Goal: Task Accomplishment & Management: Manage account settings

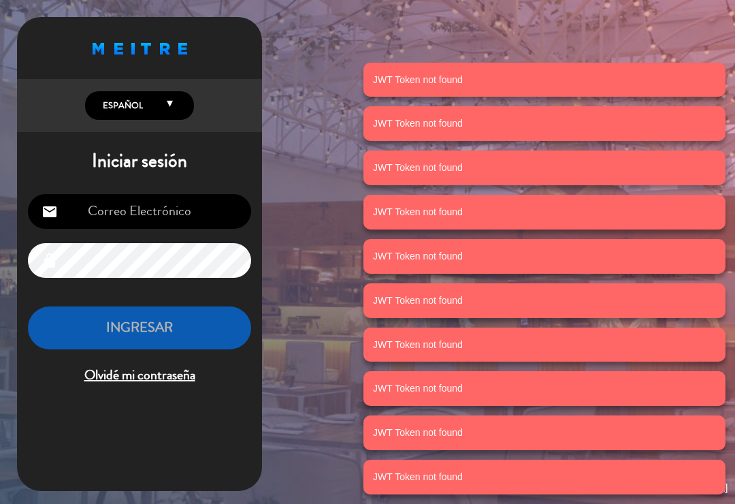
click at [185, 217] on input "email" at bounding box center [139, 211] width 223 height 35
type input "[EMAIL_ADDRESS][DOMAIN_NAME]"
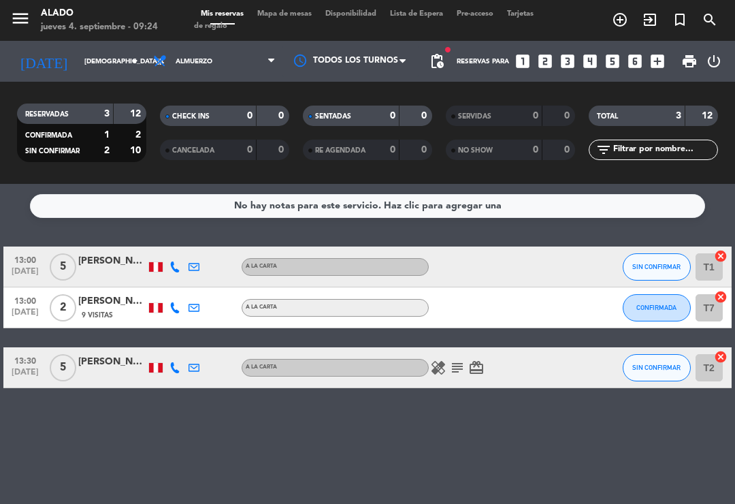
click at [479, 365] on icon "card_giftcard" at bounding box center [476, 367] width 16 height 16
click at [458, 372] on icon "subject" at bounding box center [457, 367] width 16 height 16
click at [438, 367] on icon "healing" at bounding box center [438, 367] width 16 height 16
click at [457, 372] on icon "subject" at bounding box center [457, 367] width 16 height 16
click at [244, 54] on span "Almuerzo" at bounding box center [214, 61] width 136 height 30
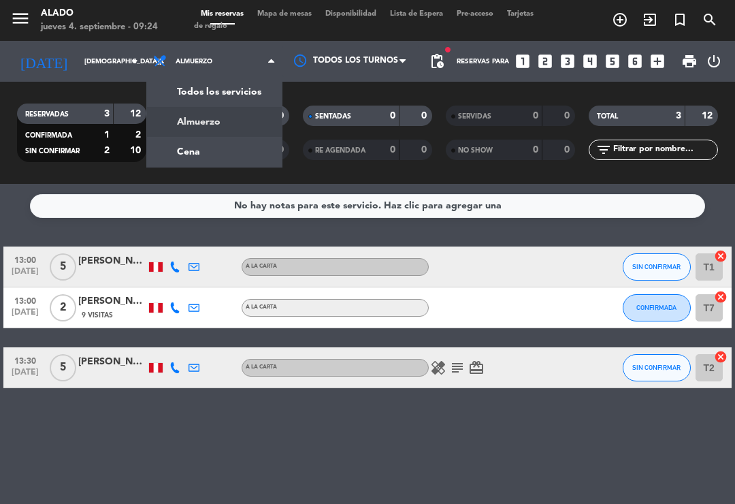
click at [253, 147] on div "menu Alado [DATE] 4. septiembre - 09:24 Mis reservas Mapa de mesas Disponibilid…" at bounding box center [367, 92] width 735 height 184
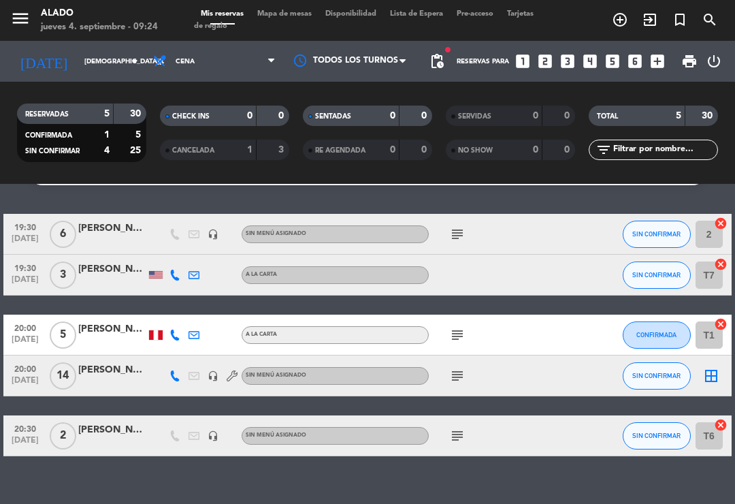
scroll to position [32, 0]
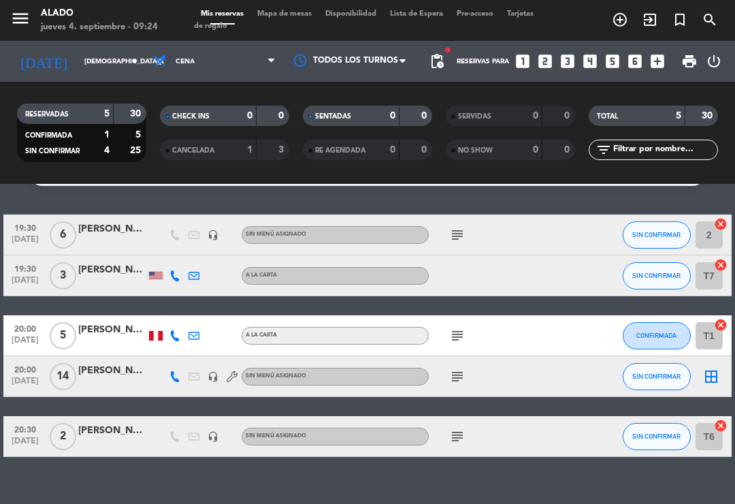
click at [455, 372] on icon "subject" at bounding box center [457, 376] width 16 height 16
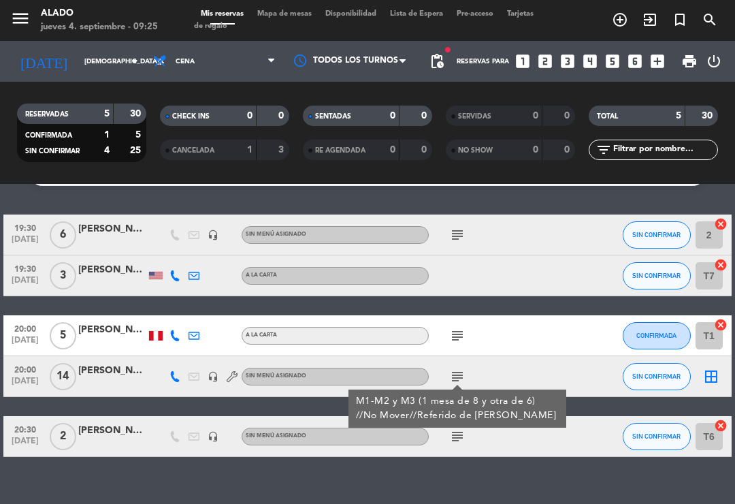
click at [456, 331] on icon "subject" at bounding box center [457, 335] width 16 height 16
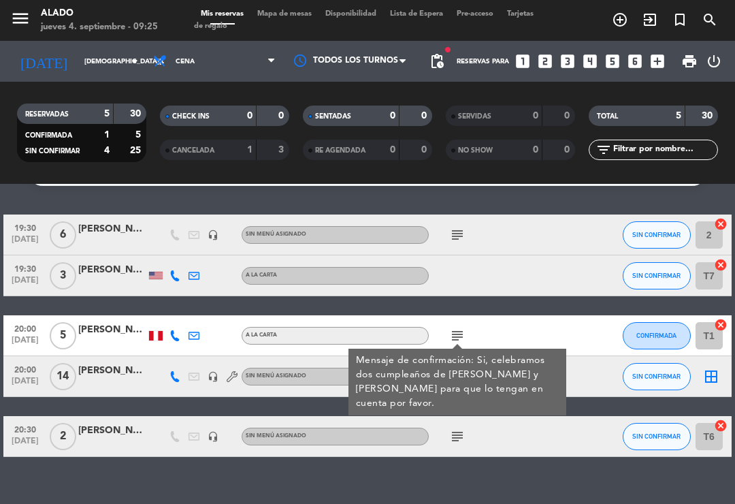
click at [518, 306] on div "19:30 [DATE] 6 [PERSON_NAME] headset_mic Sin menú asignado subject SIN CONFIRMA…" at bounding box center [366, 335] width 727 height 242
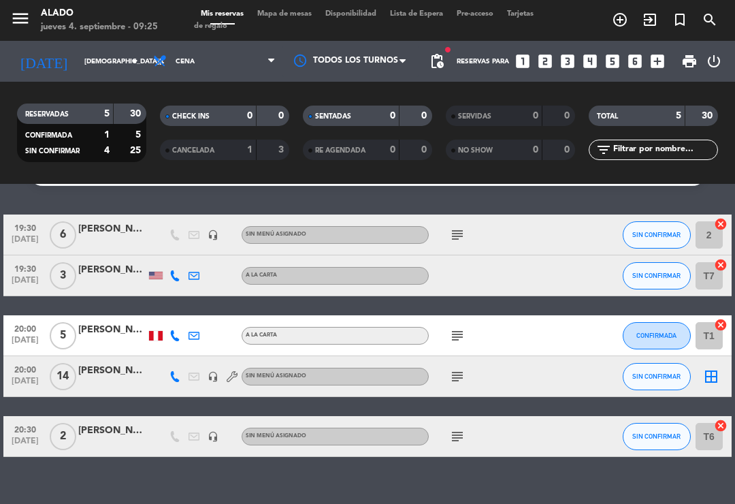
click at [461, 231] on icon "subject" at bounding box center [457, 235] width 16 height 16
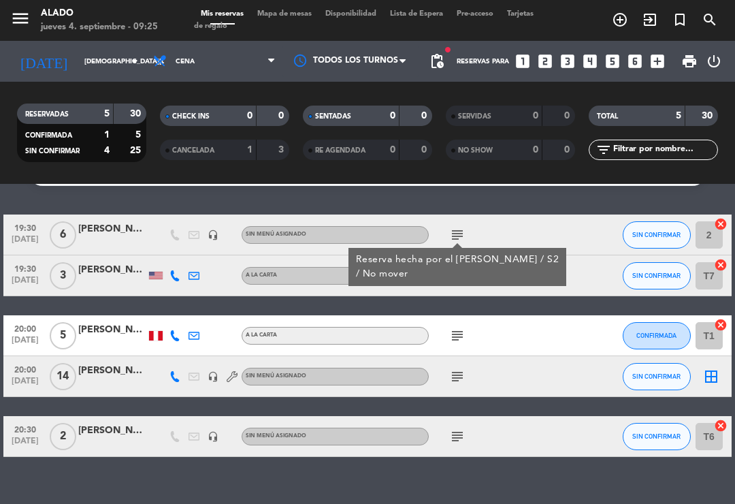
click at [459, 436] on icon "subject" at bounding box center [457, 436] width 16 height 16
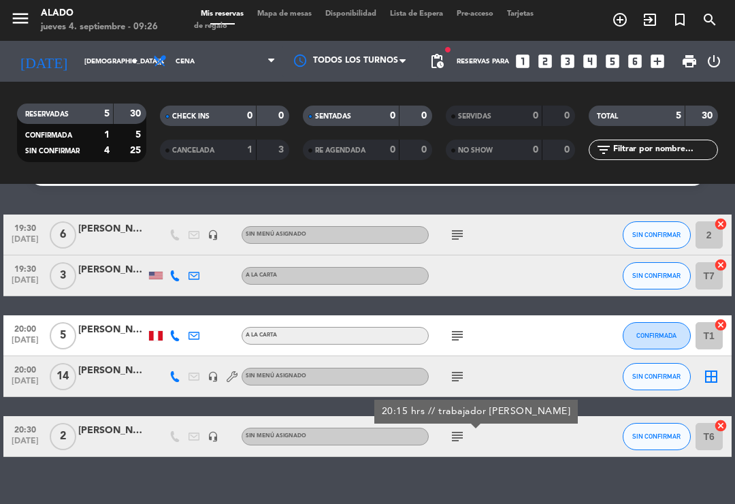
click at [578, 407] on div "19:30 [DATE] 6 [PERSON_NAME] headset_mic Sin menú asignado subject SIN CONFIRMA…" at bounding box center [366, 335] width 727 height 242
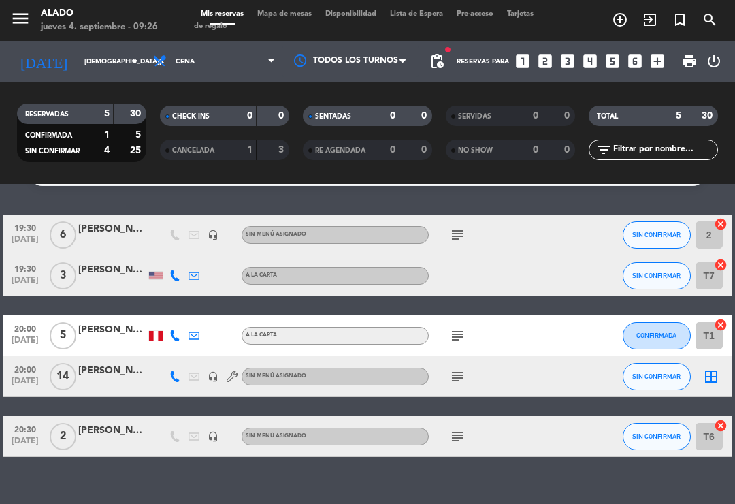
click at [458, 380] on icon "subject" at bounding box center [457, 376] width 16 height 16
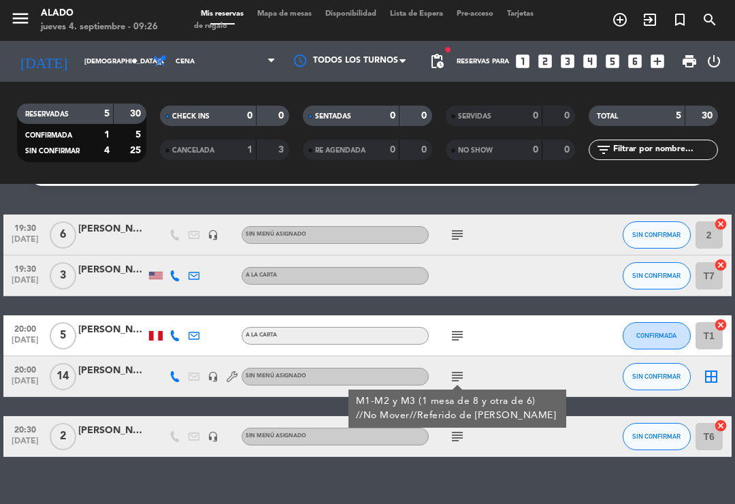
click at [458, 333] on icon "subject" at bounding box center [457, 335] width 16 height 16
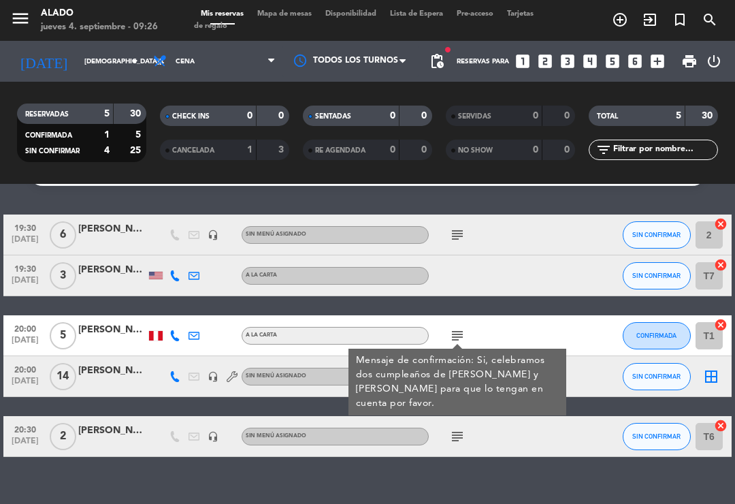
click at [547, 306] on div "19:30 [DATE] 6 [PERSON_NAME] headset_mic Sin menú asignado subject SIN CONFIRMA…" at bounding box center [366, 335] width 727 height 242
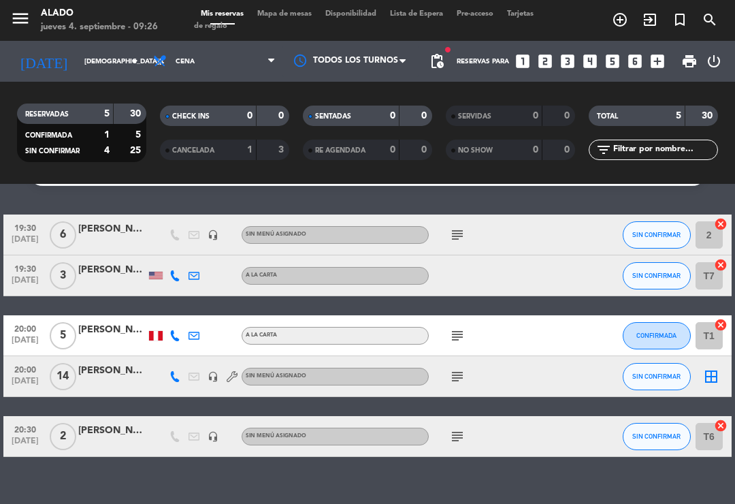
click at [710, 374] on icon "border_all" at bounding box center [711, 376] width 16 height 16
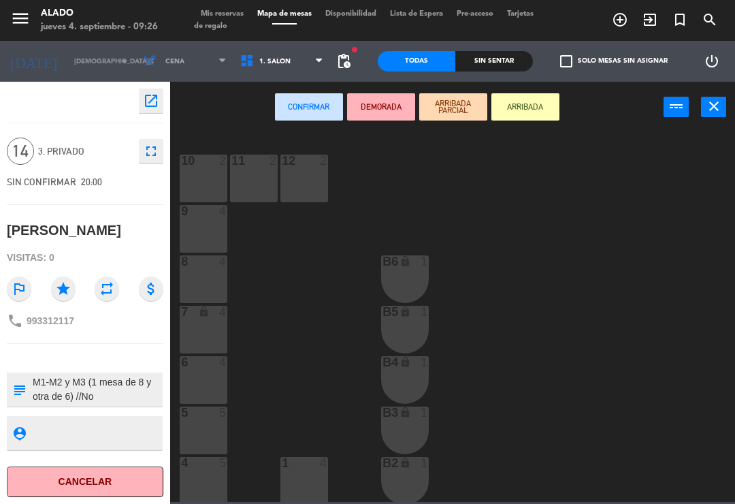
click at [234, 18] on span "Mis reservas" at bounding box center [222, 13] width 56 height 7
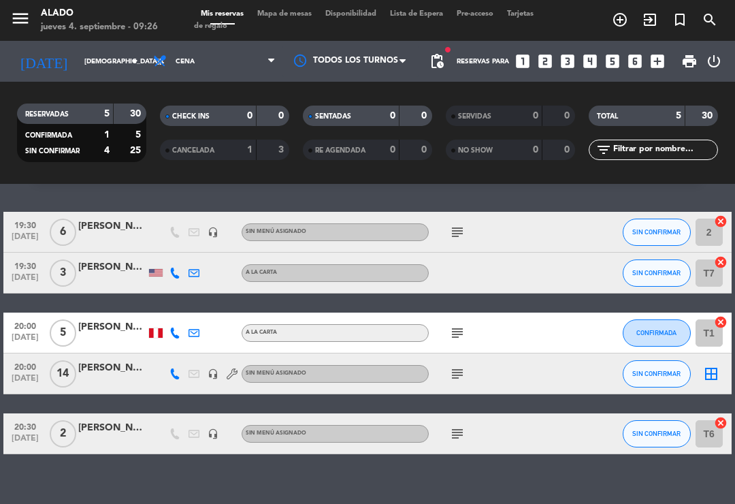
scroll to position [32, 0]
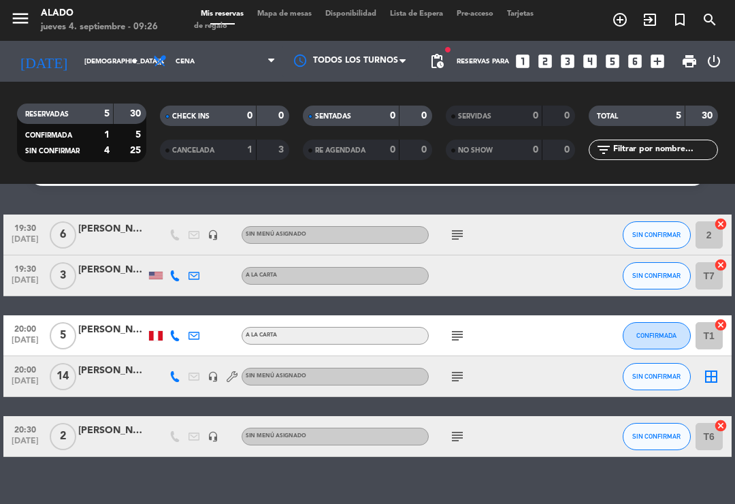
click at [465, 376] on icon "subject" at bounding box center [457, 376] width 16 height 16
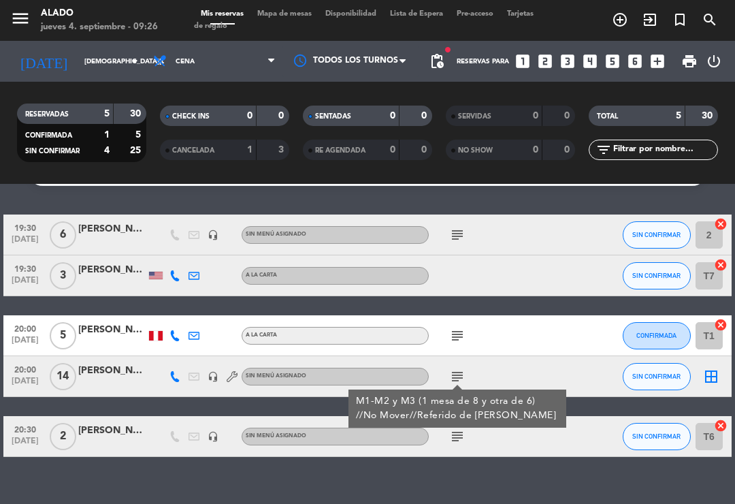
click at [461, 231] on icon "subject" at bounding box center [457, 235] width 16 height 16
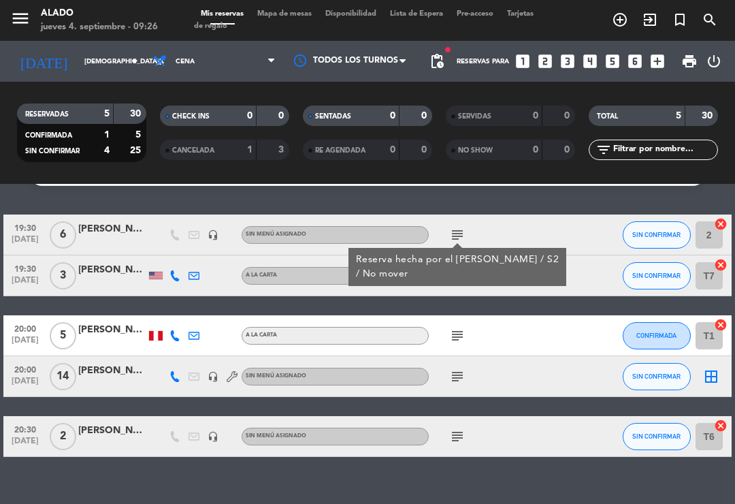
click at [546, 323] on div at bounding box center [561, 335] width 37 height 40
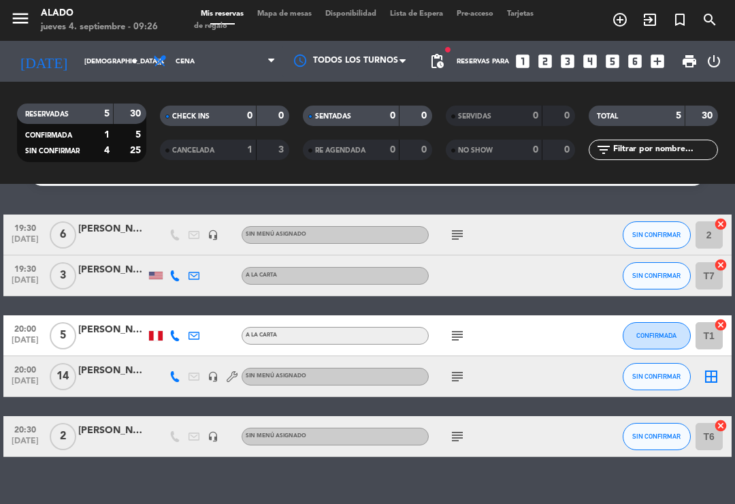
click at [455, 229] on icon "subject" at bounding box center [457, 235] width 16 height 16
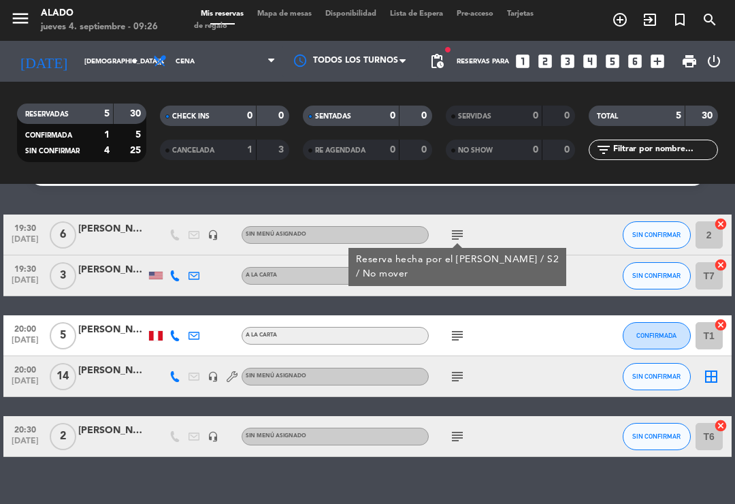
click at [518, 309] on div "19:30 [DATE] 6 [PERSON_NAME] headset_mic Sin menú asignado subject Reserva hech…" at bounding box center [366, 335] width 727 height 242
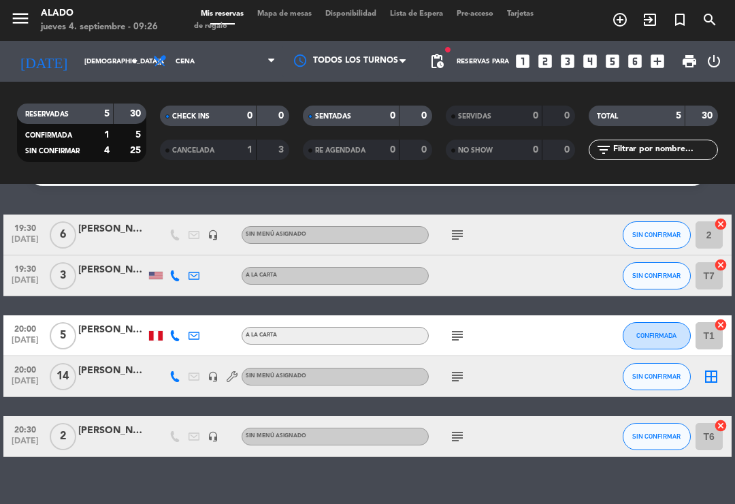
click at [459, 381] on icon "subject" at bounding box center [457, 376] width 16 height 16
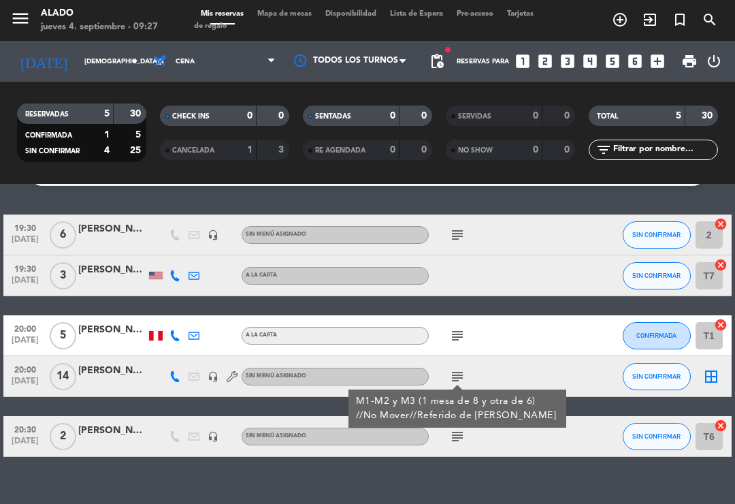
click at [240, 60] on span "Cena" at bounding box center [214, 61] width 136 height 30
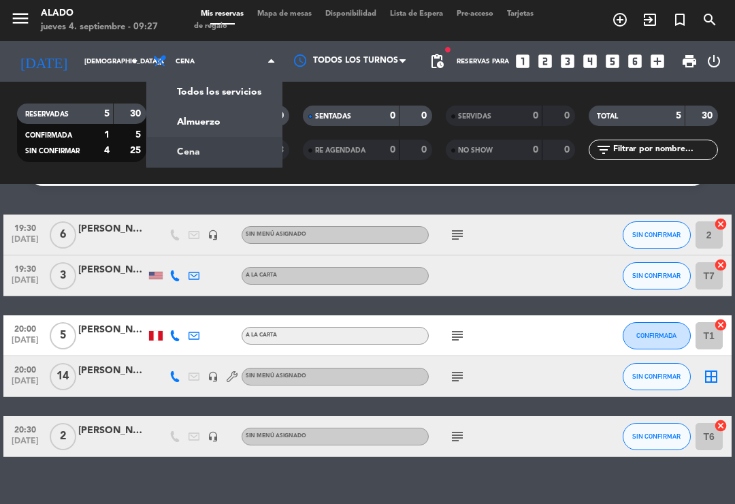
click at [226, 114] on div "menu Alado [DATE] 4. septiembre - 09:27 Mis reservas Mapa de mesas Disponibilid…" at bounding box center [367, 92] width 735 height 184
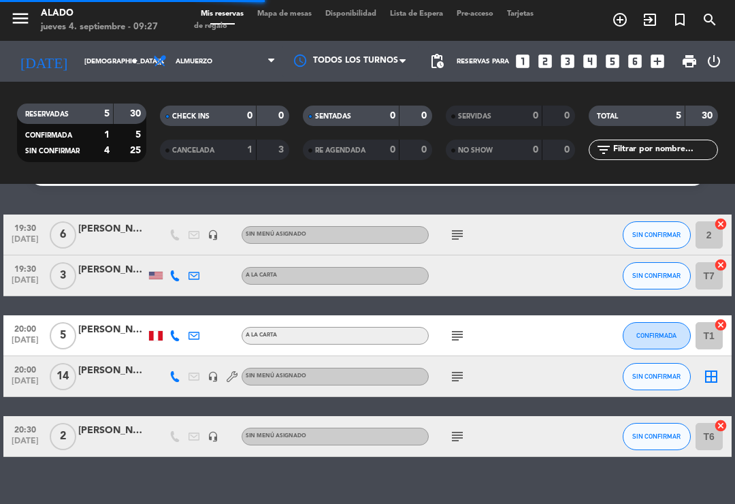
scroll to position [0, 0]
